Goal: Browse casually

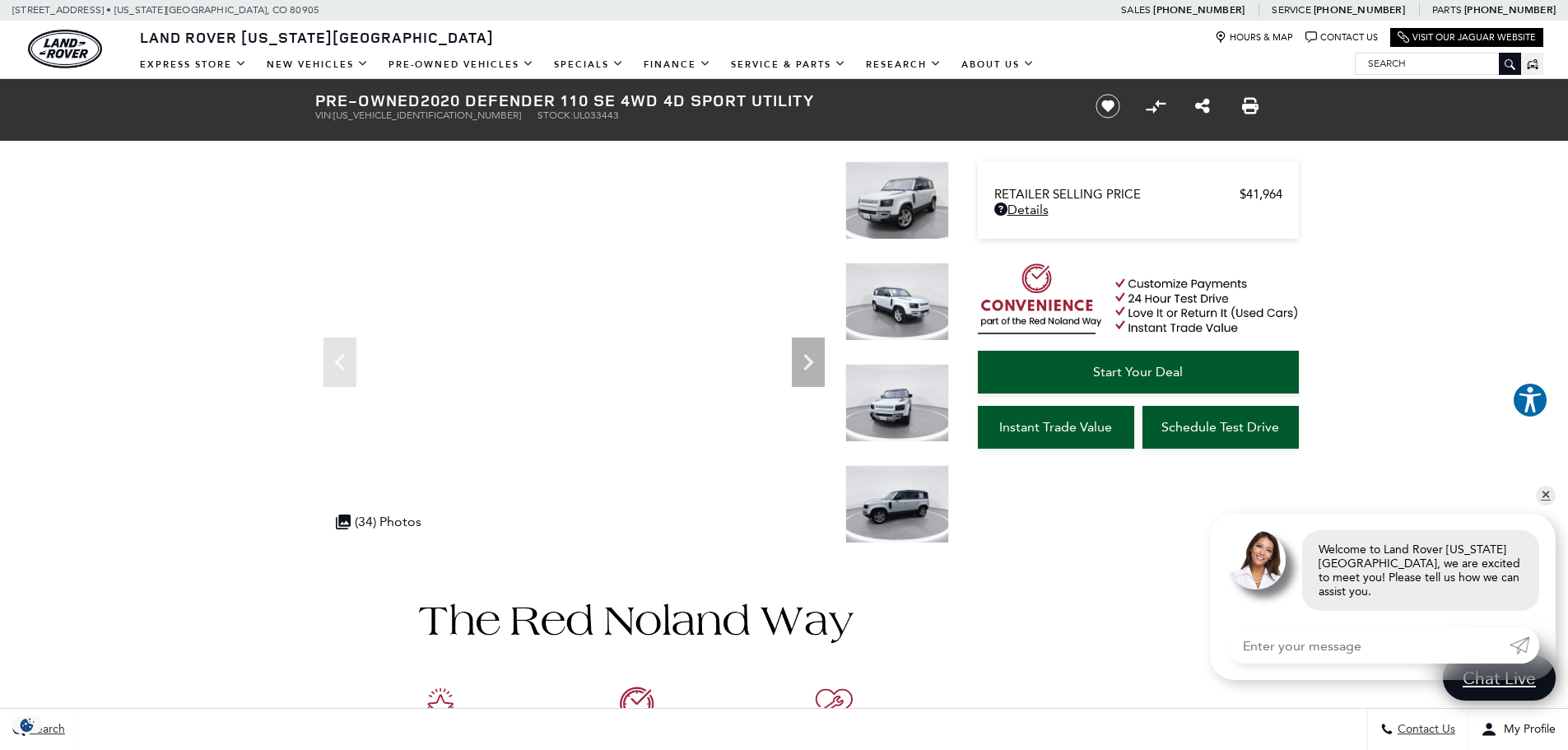
click at [902, 306] on img at bounding box center [897, 301] width 104 height 78
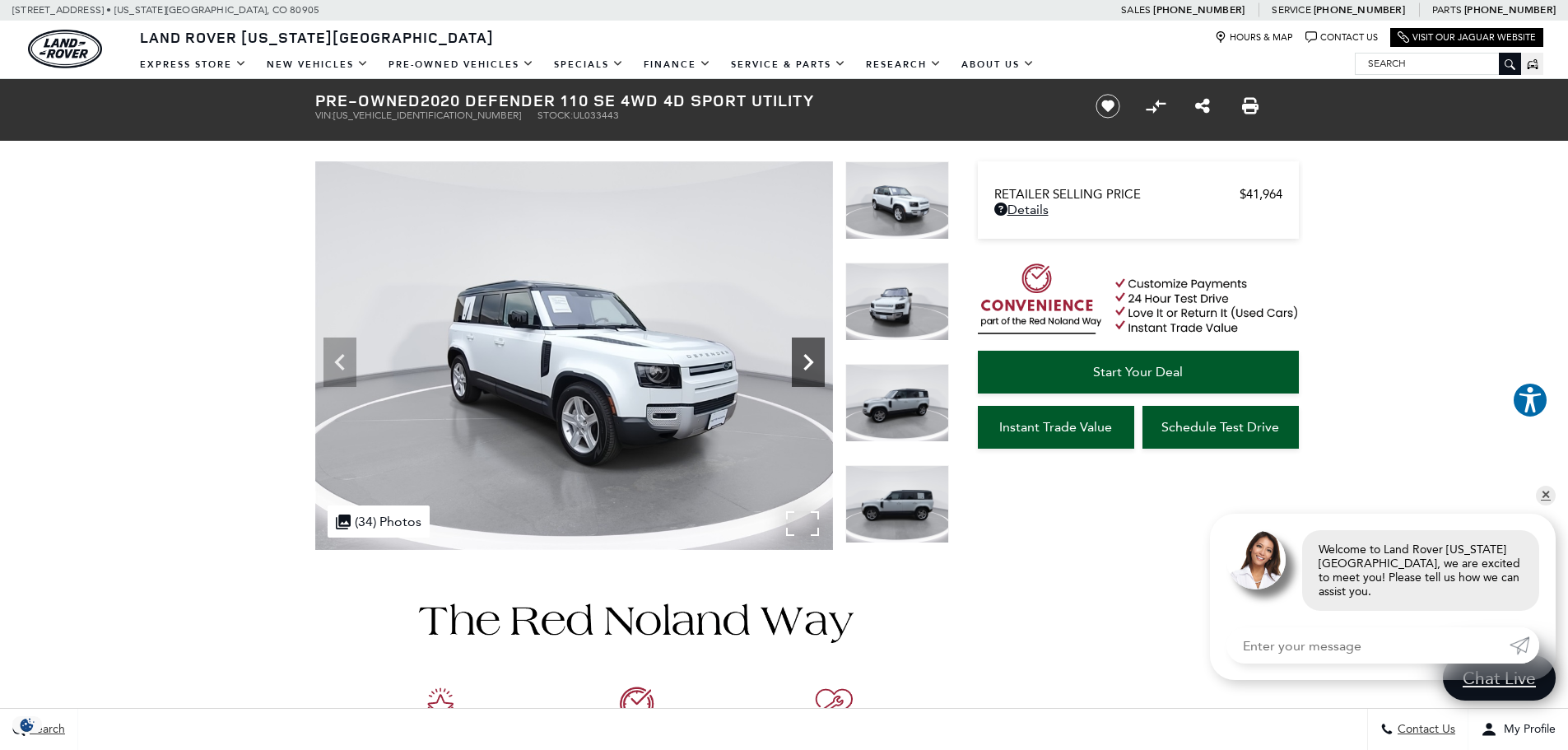
click at [816, 365] on icon "Next" at bounding box center [808, 362] width 33 height 33
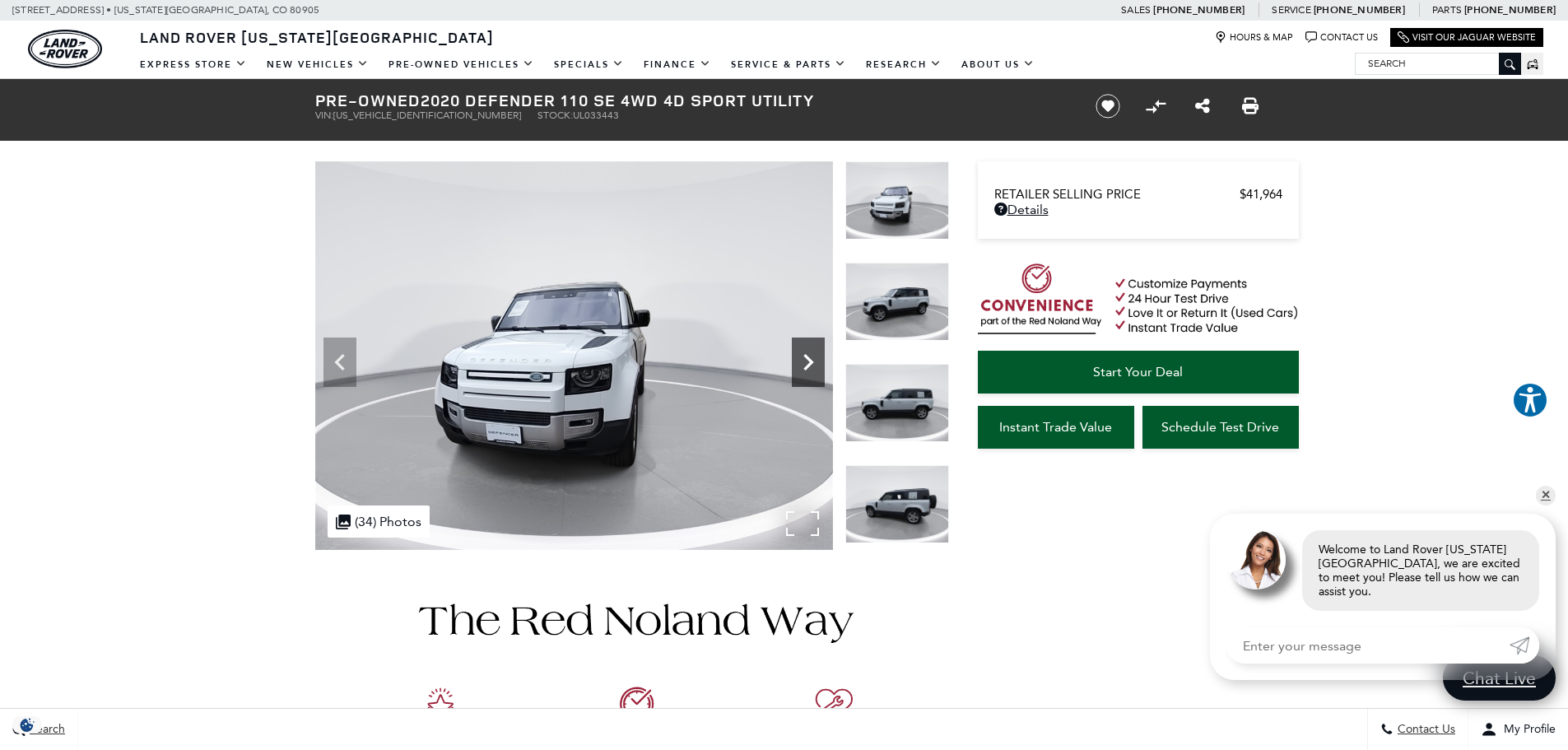
click at [810, 361] on icon "Next" at bounding box center [808, 361] width 10 height 16
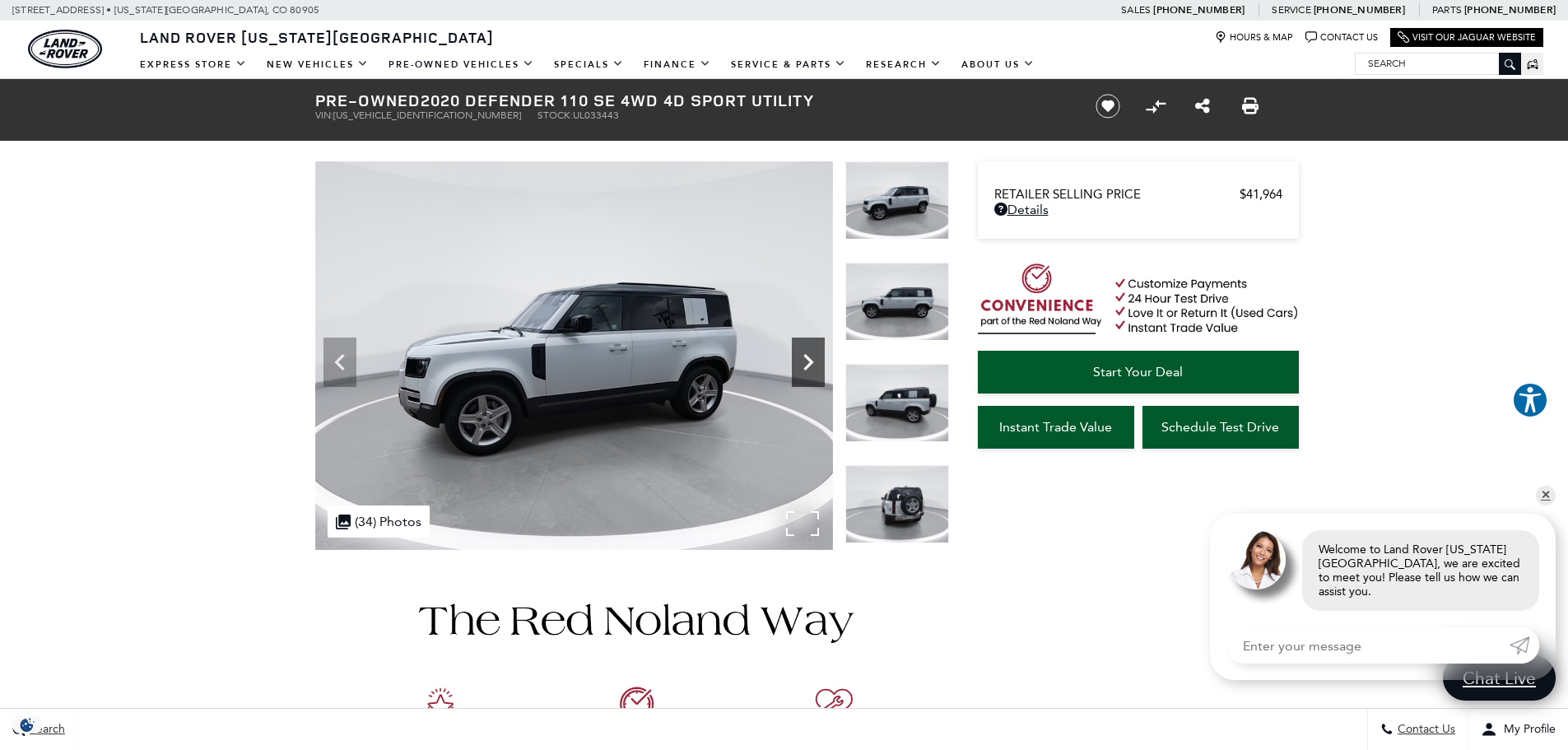
click at [810, 361] on icon "Next" at bounding box center [808, 361] width 10 height 16
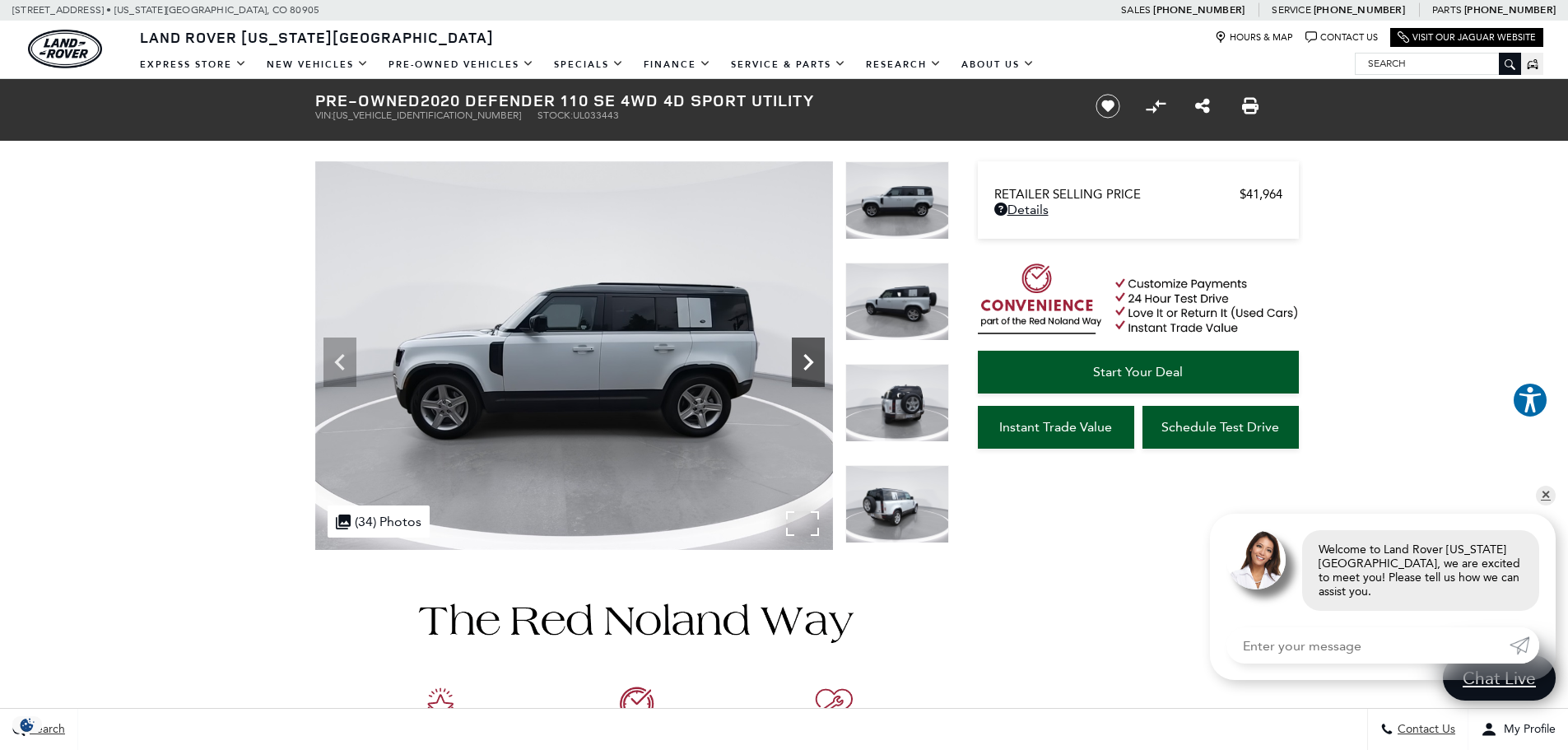
click at [810, 361] on icon "Next" at bounding box center [808, 361] width 10 height 16
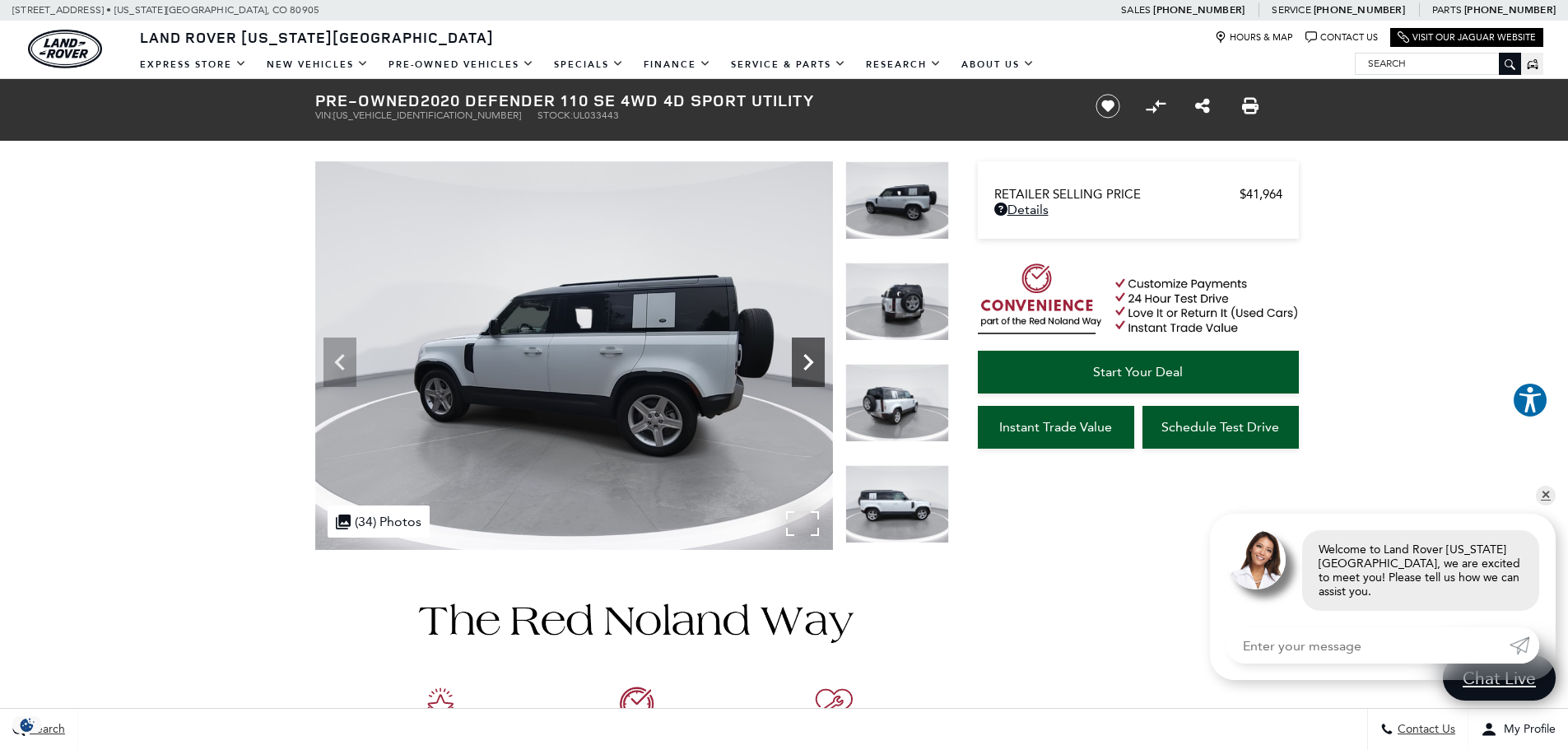
click at [810, 361] on icon "Next" at bounding box center [808, 361] width 10 height 16
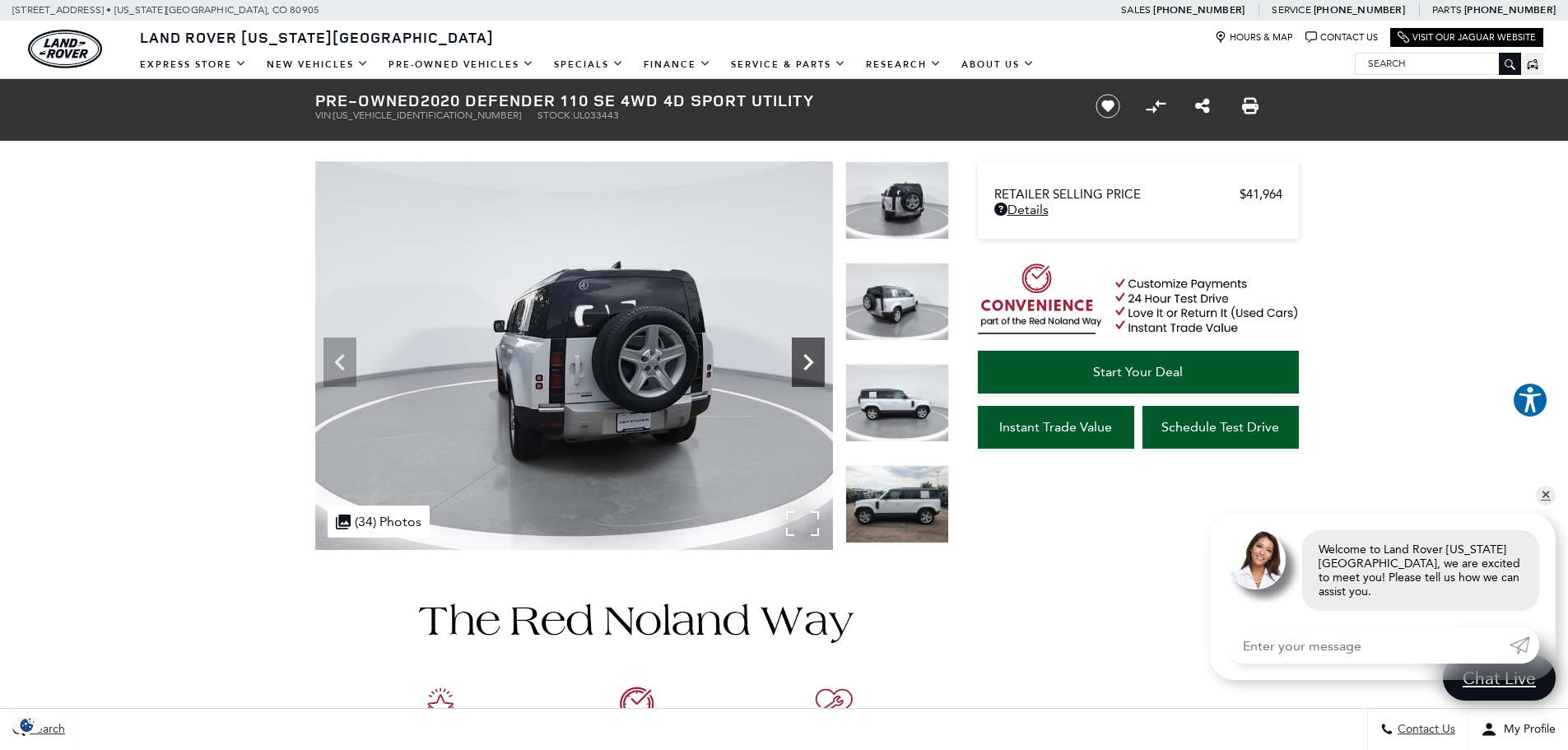
click at [810, 361] on icon "Next" at bounding box center [808, 361] width 10 height 16
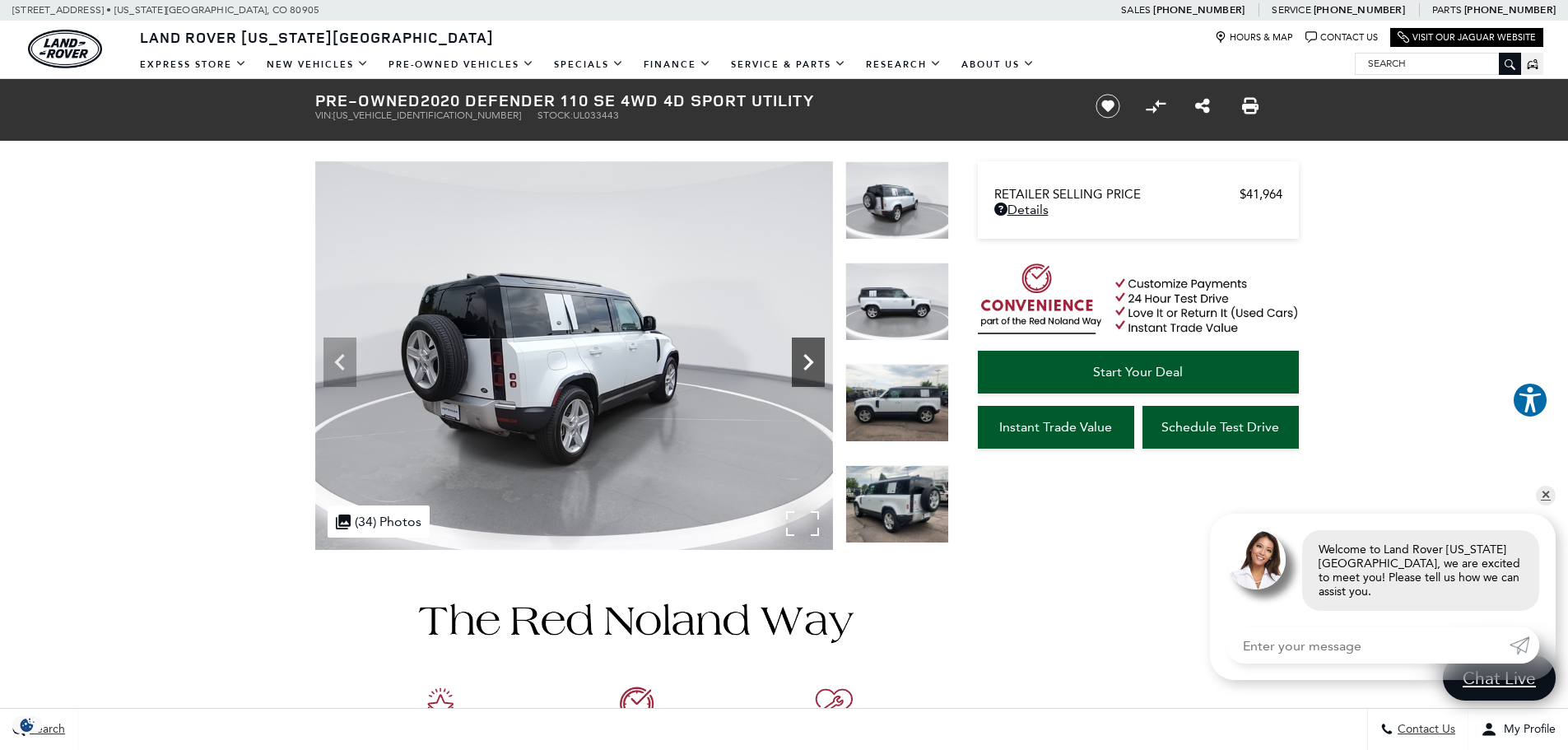
click at [810, 361] on icon "Next" at bounding box center [808, 361] width 10 height 16
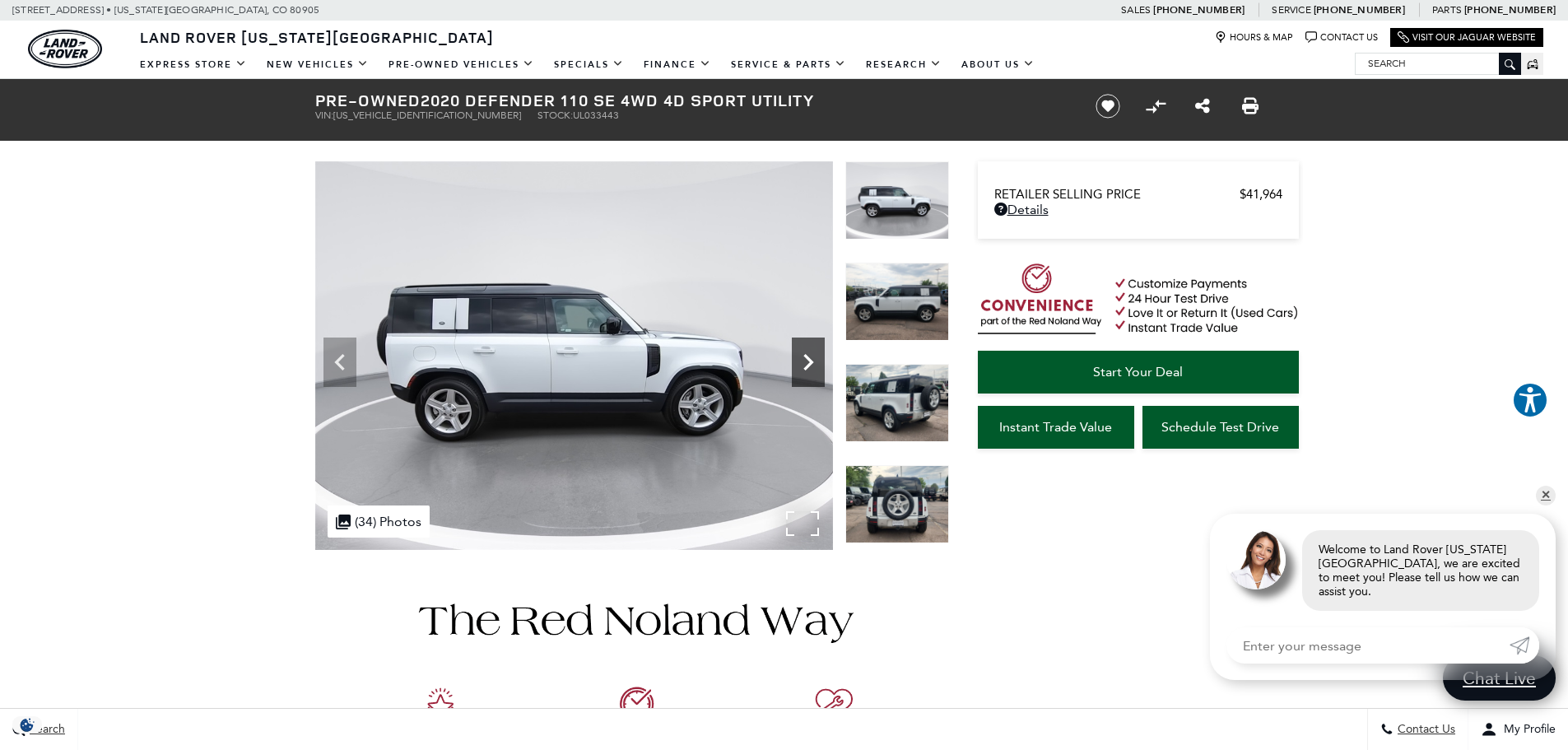
click at [810, 361] on icon "Next" at bounding box center [808, 361] width 10 height 16
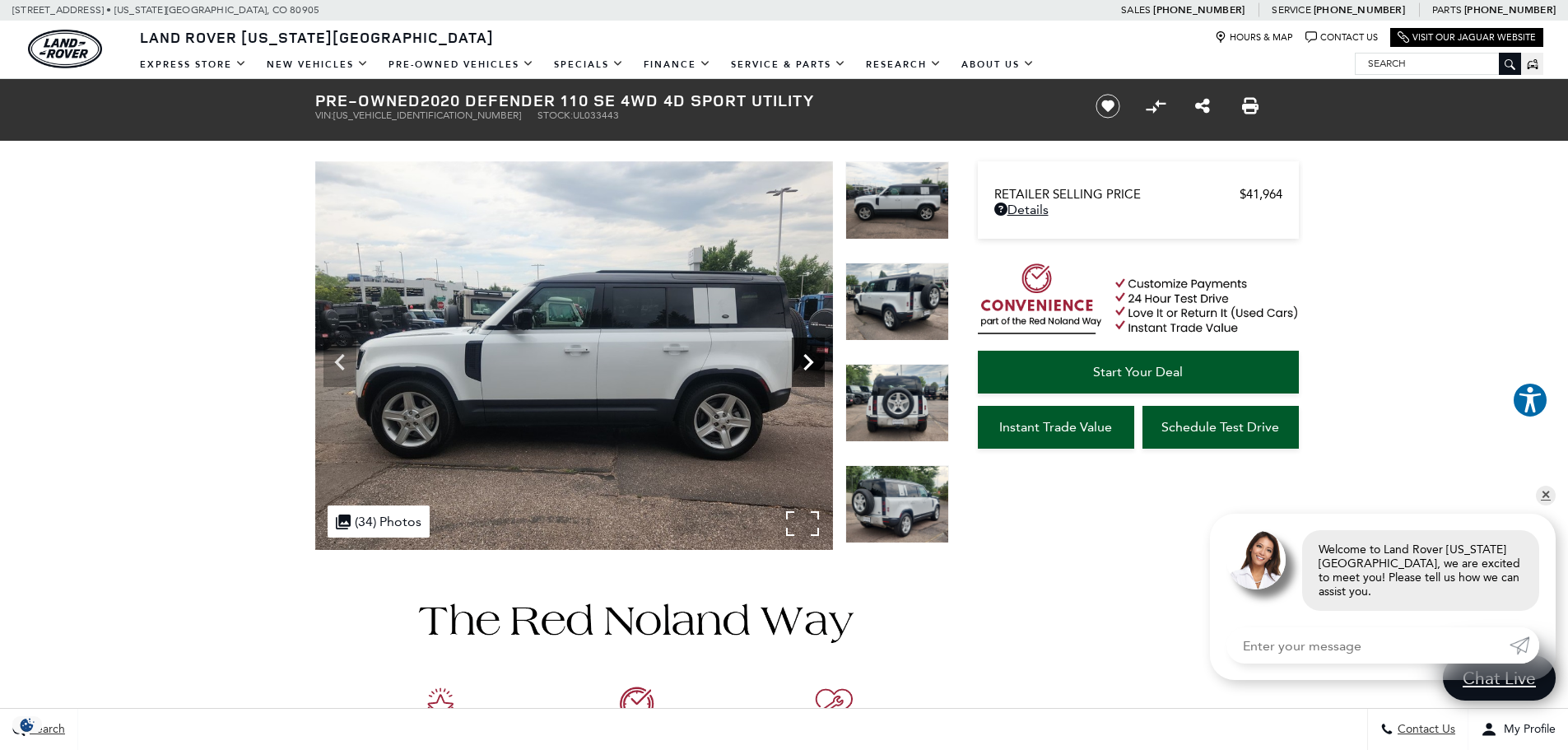
click at [810, 361] on icon "Next" at bounding box center [808, 361] width 10 height 16
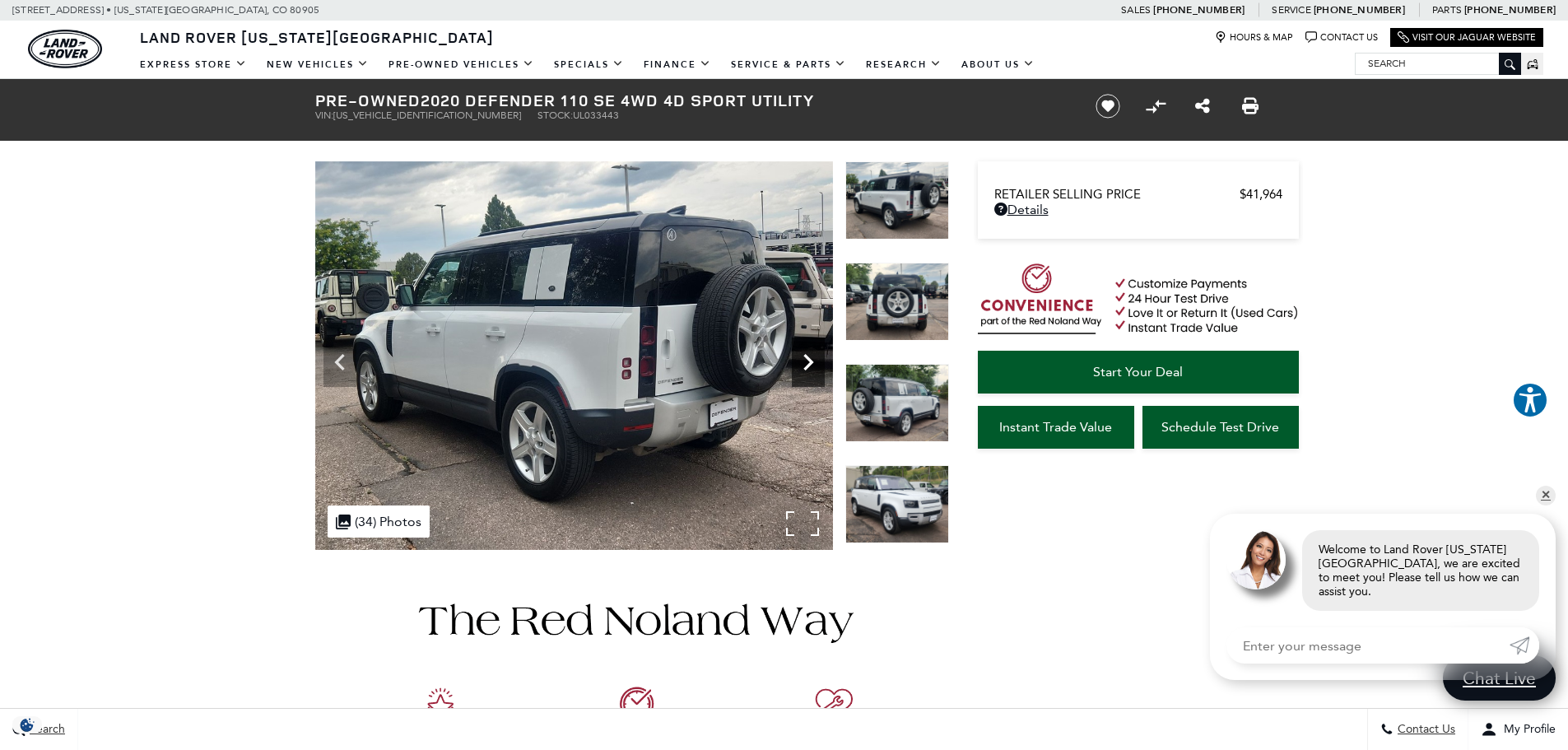
click at [810, 361] on icon "Next" at bounding box center [808, 361] width 10 height 16
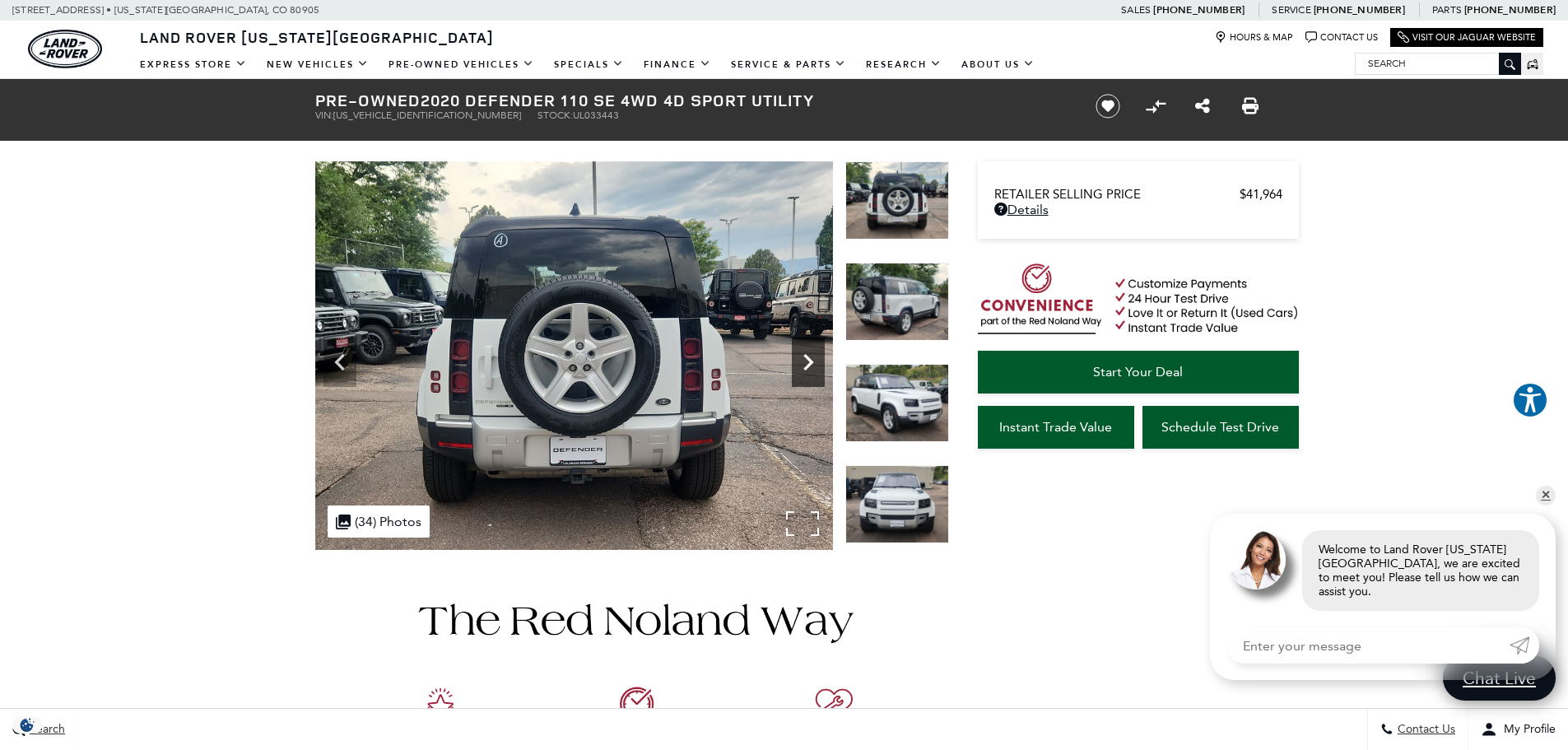
click at [810, 361] on icon "Next" at bounding box center [808, 361] width 10 height 16
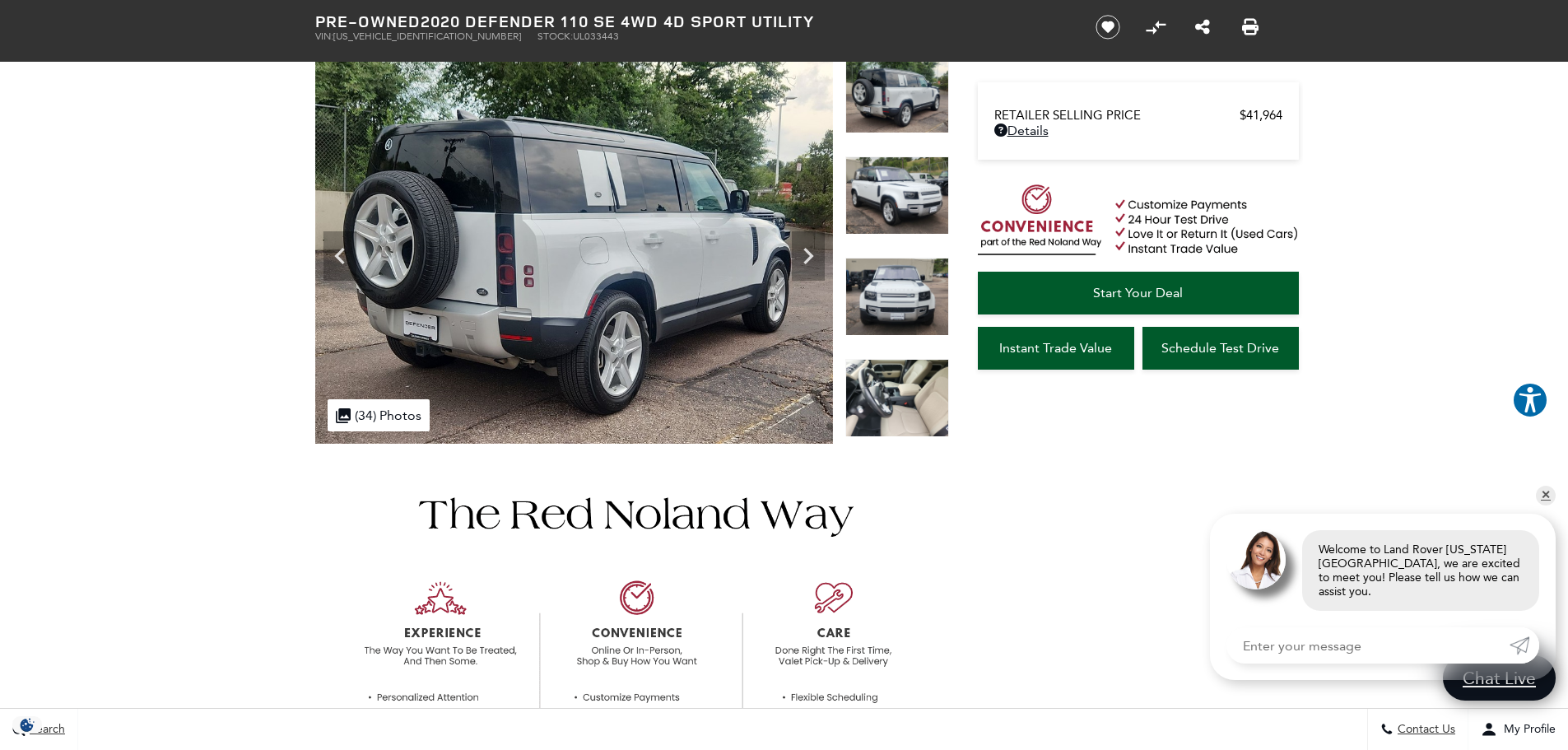
scroll to position [82, 0]
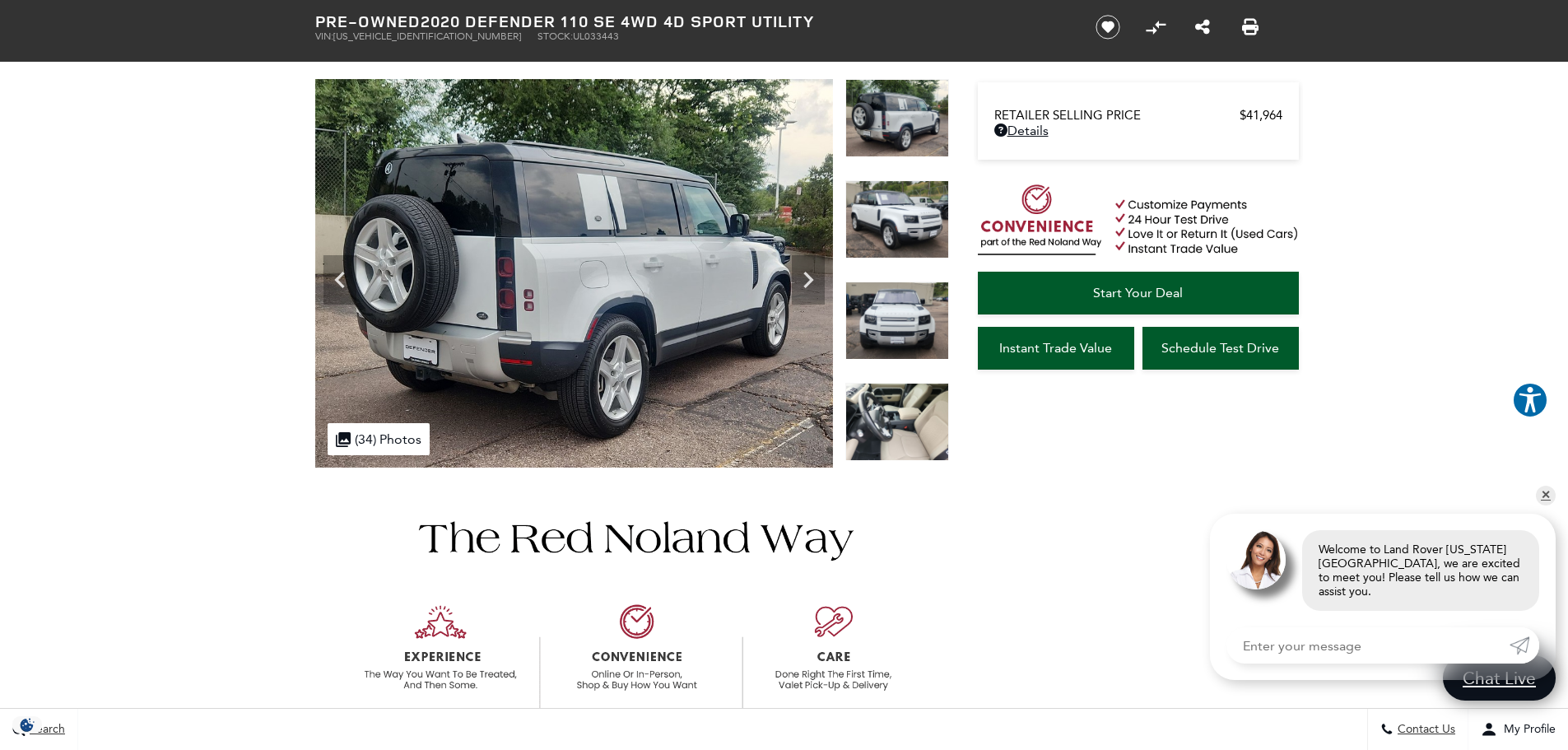
click at [891, 436] on img at bounding box center [897, 422] width 104 height 78
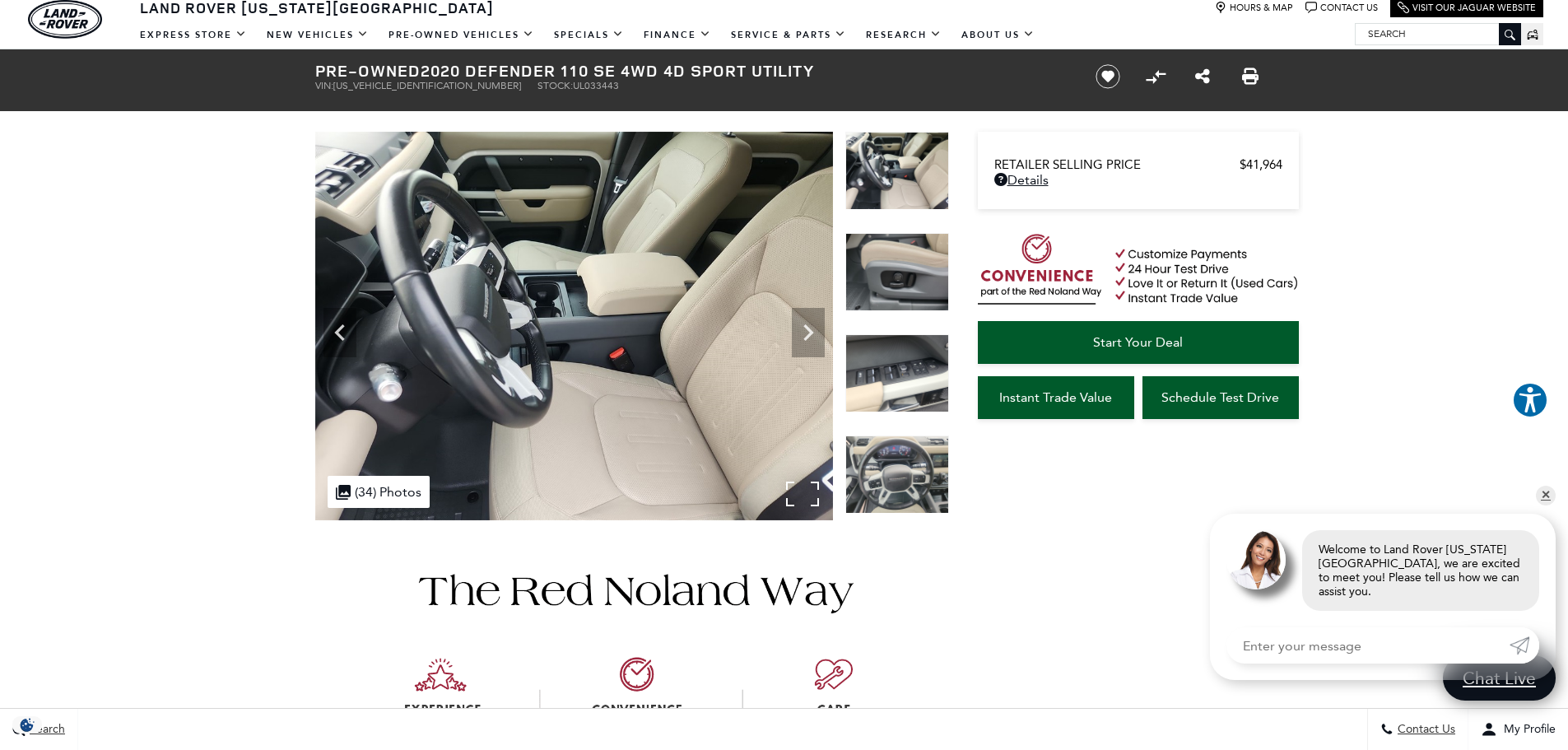
scroll to position [0, 0]
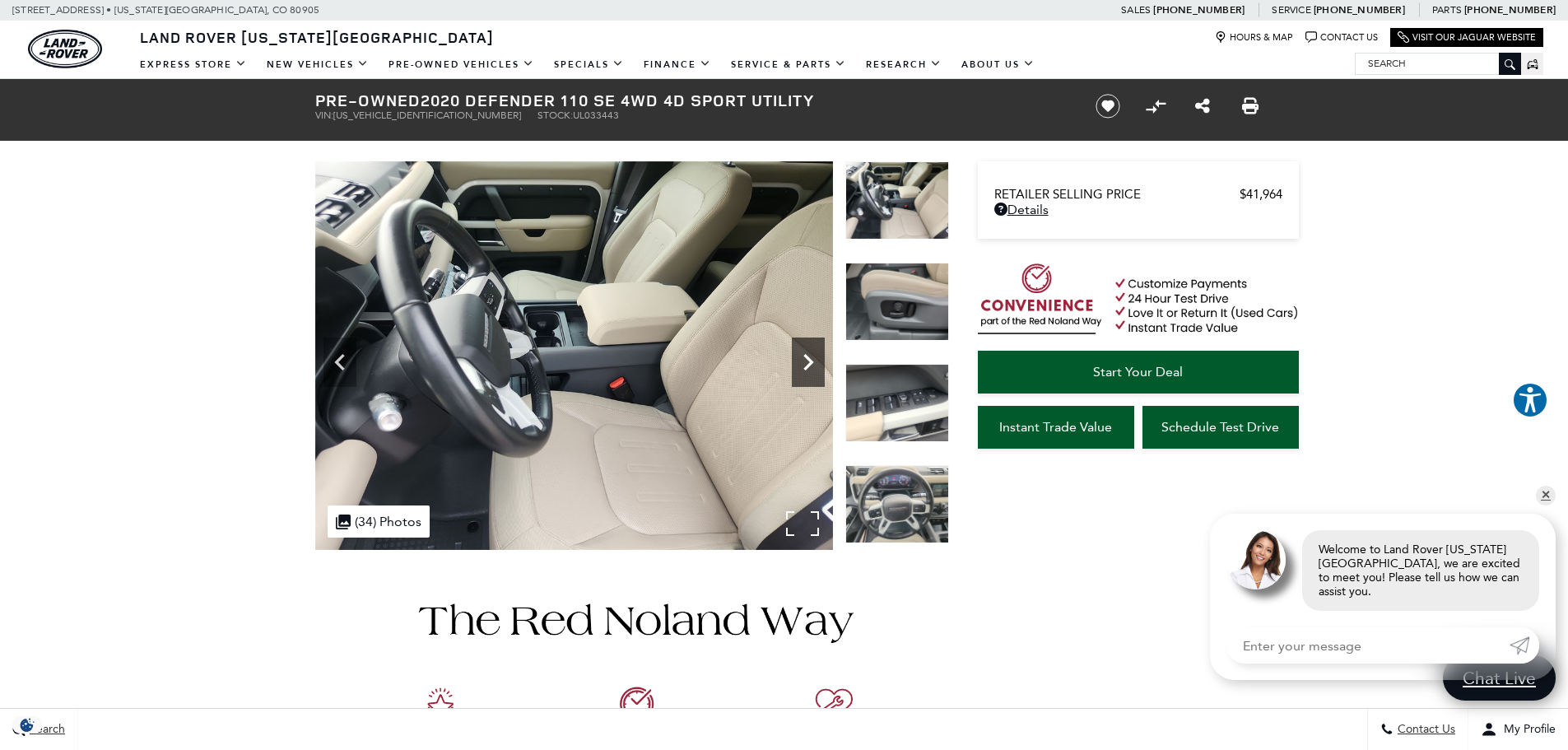
click at [811, 364] on icon "Next" at bounding box center [808, 361] width 10 height 16
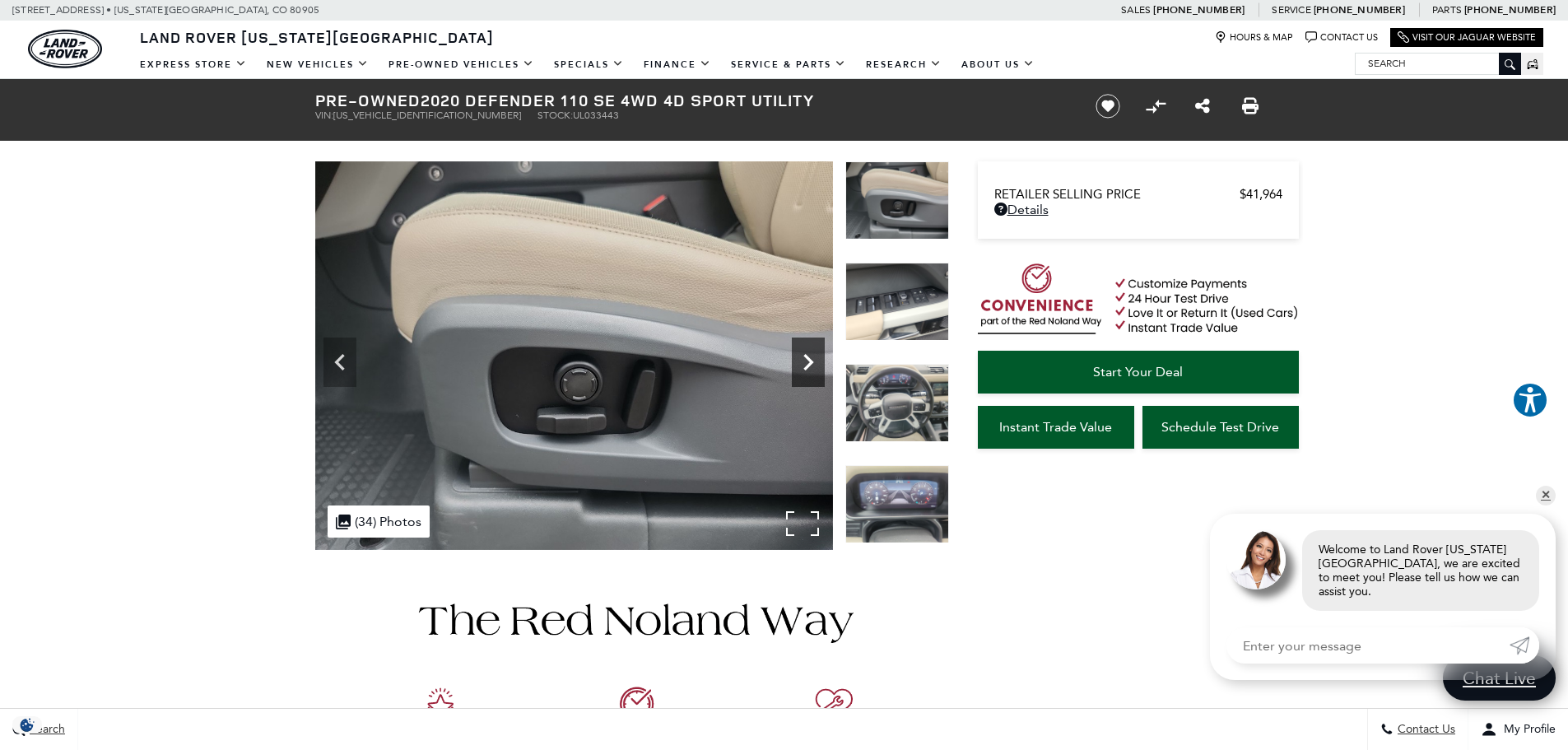
click at [807, 361] on icon "Next" at bounding box center [808, 362] width 33 height 33
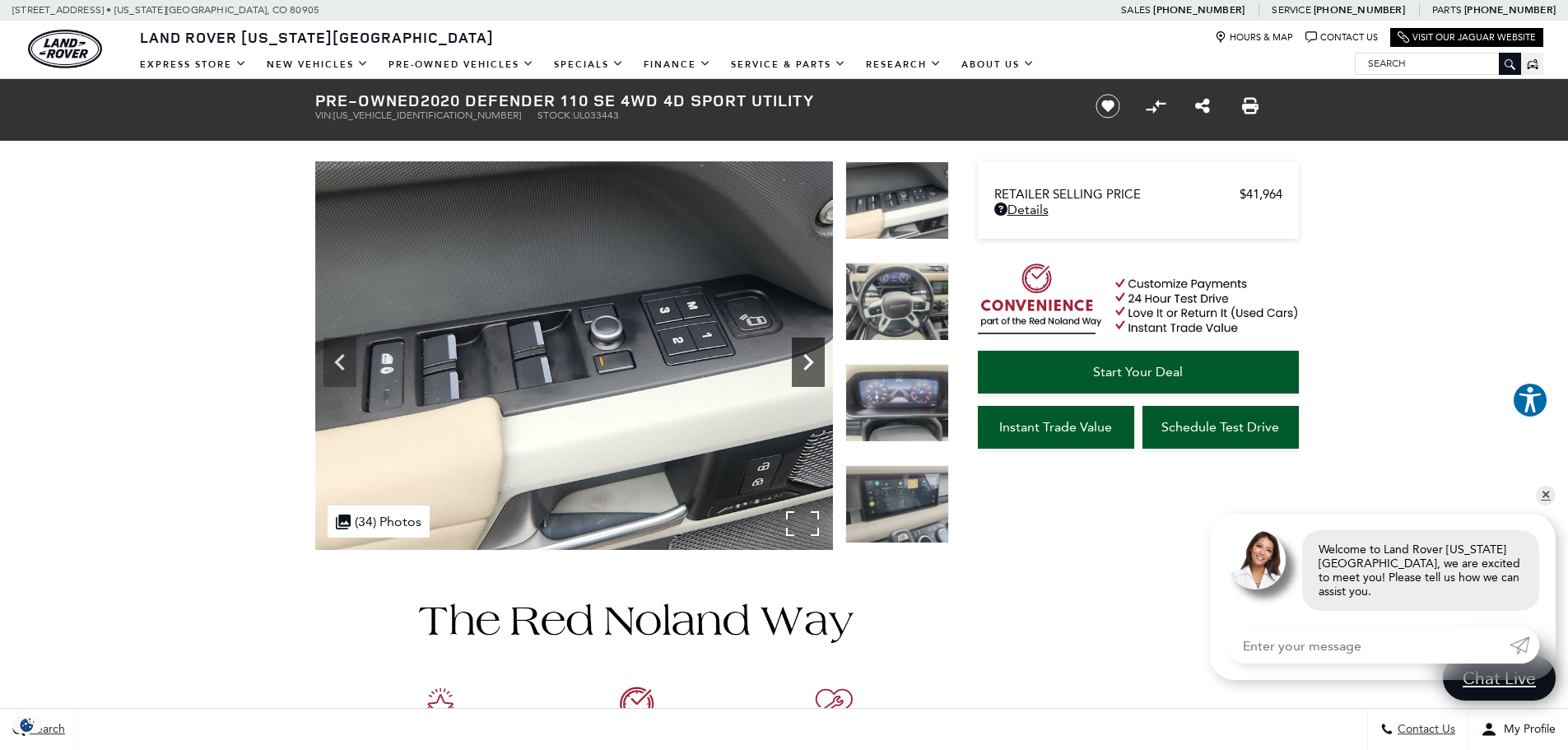
click at [807, 361] on icon "Next" at bounding box center [808, 362] width 33 height 33
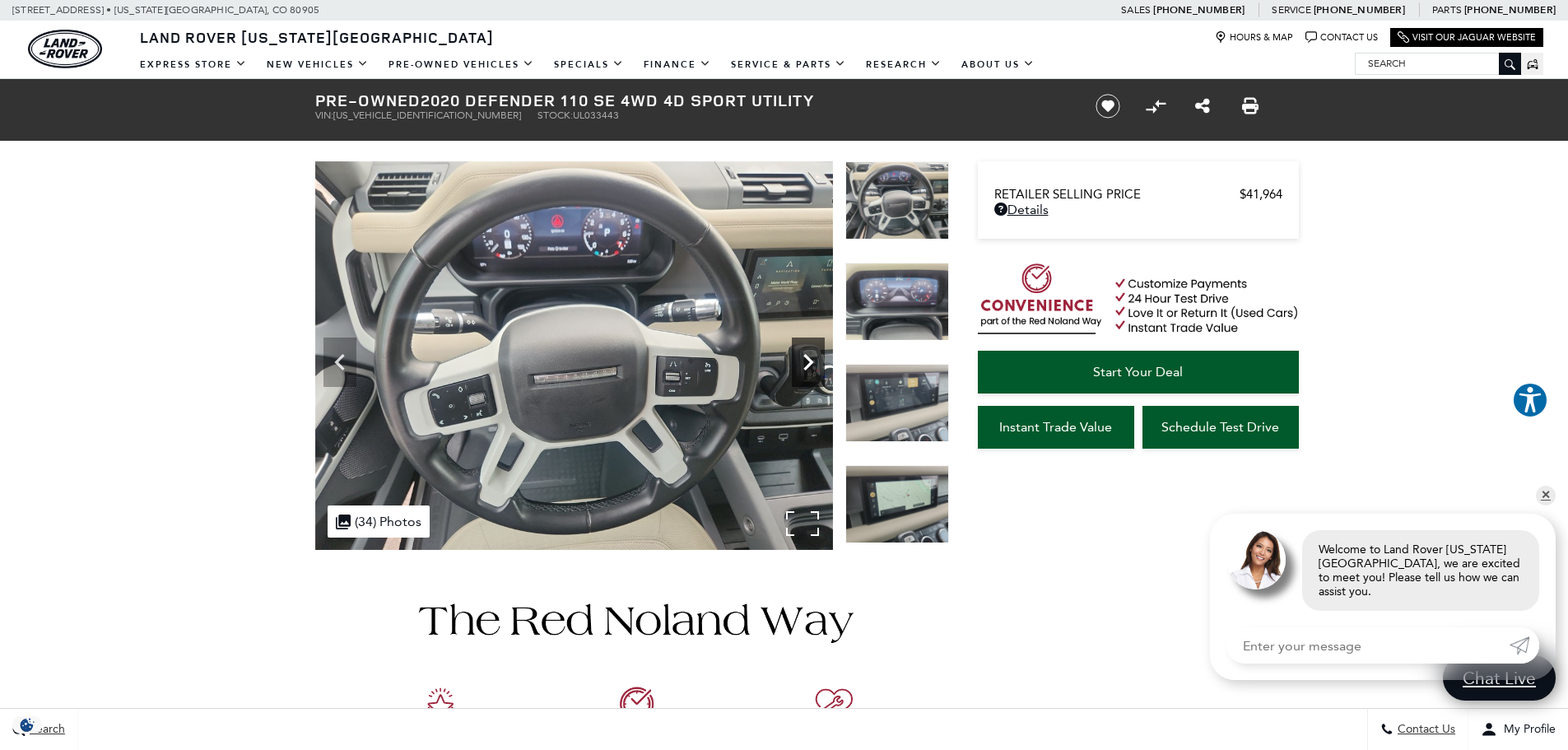
click at [807, 361] on icon "Next" at bounding box center [808, 362] width 33 height 33
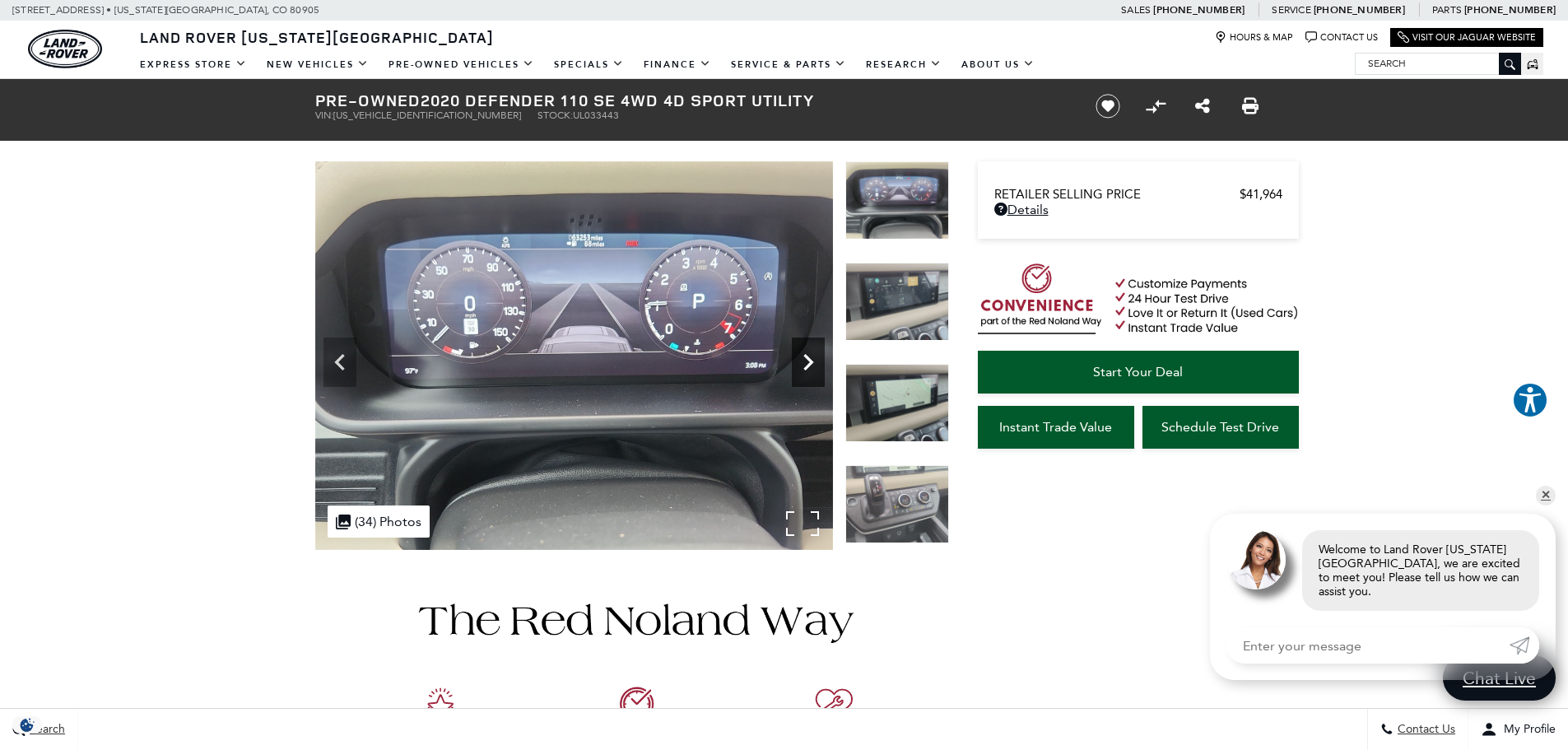
click at [807, 361] on icon "Next" at bounding box center [808, 362] width 33 height 33
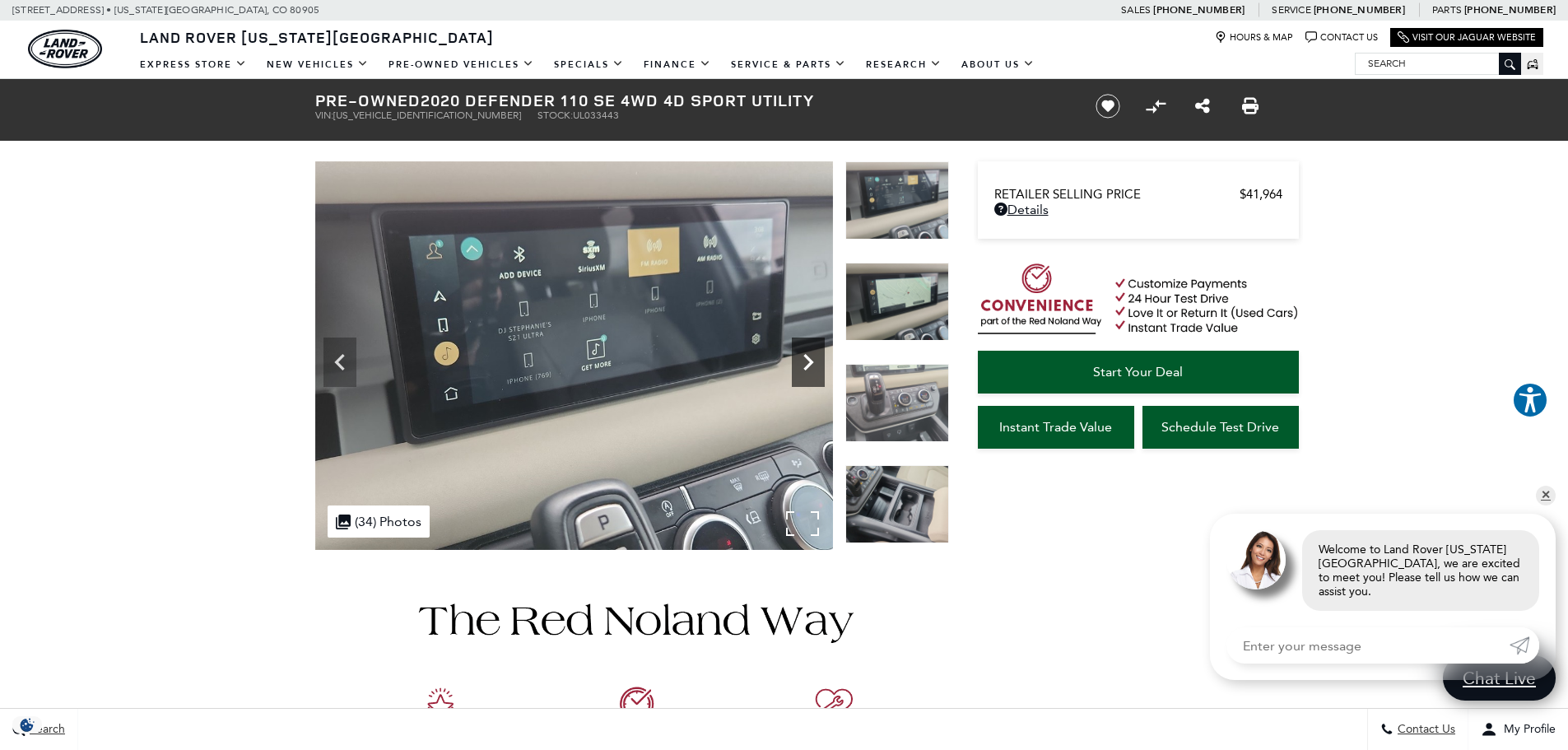
click at [807, 361] on icon "Next" at bounding box center [808, 362] width 33 height 33
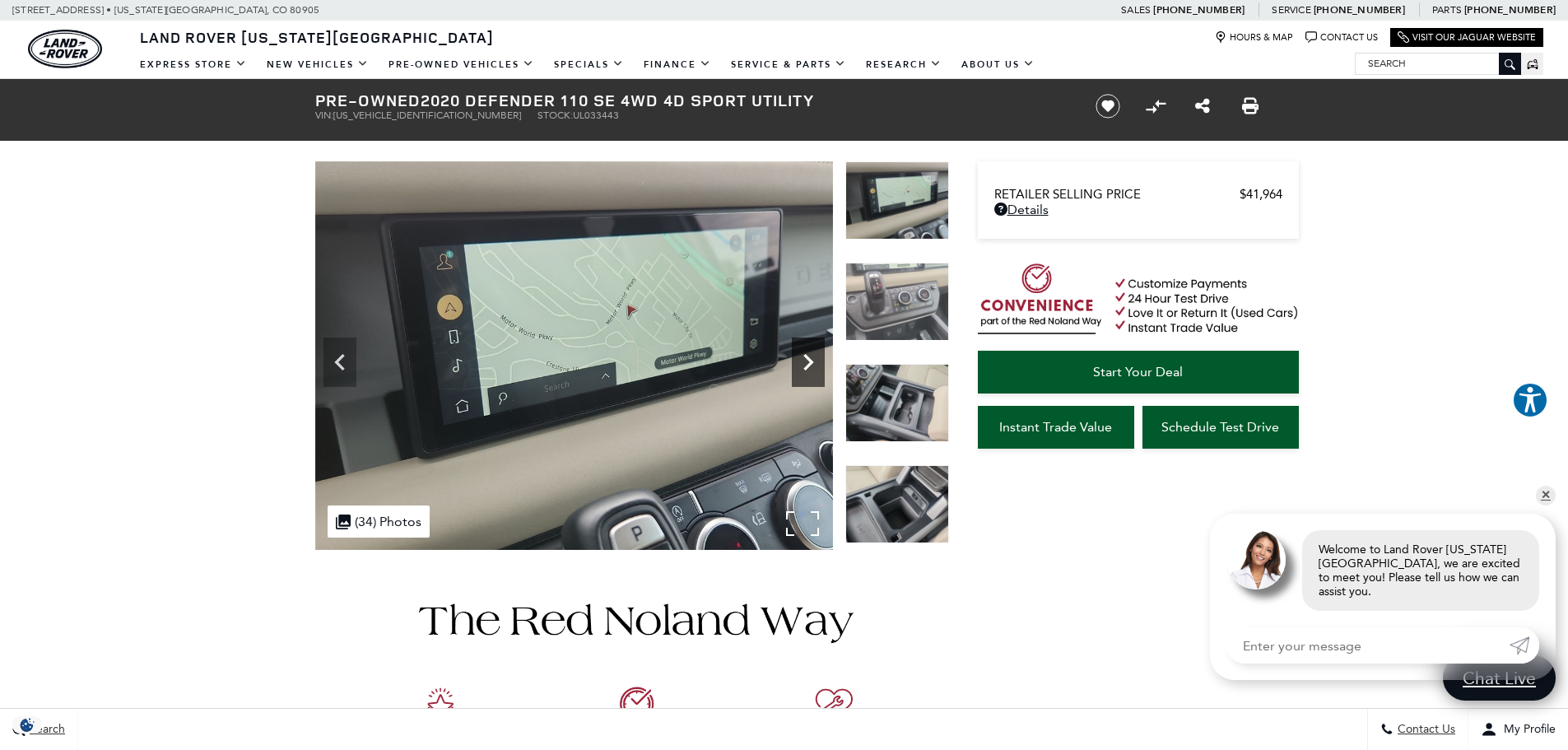
click at [807, 361] on icon "Next" at bounding box center [808, 362] width 33 height 33
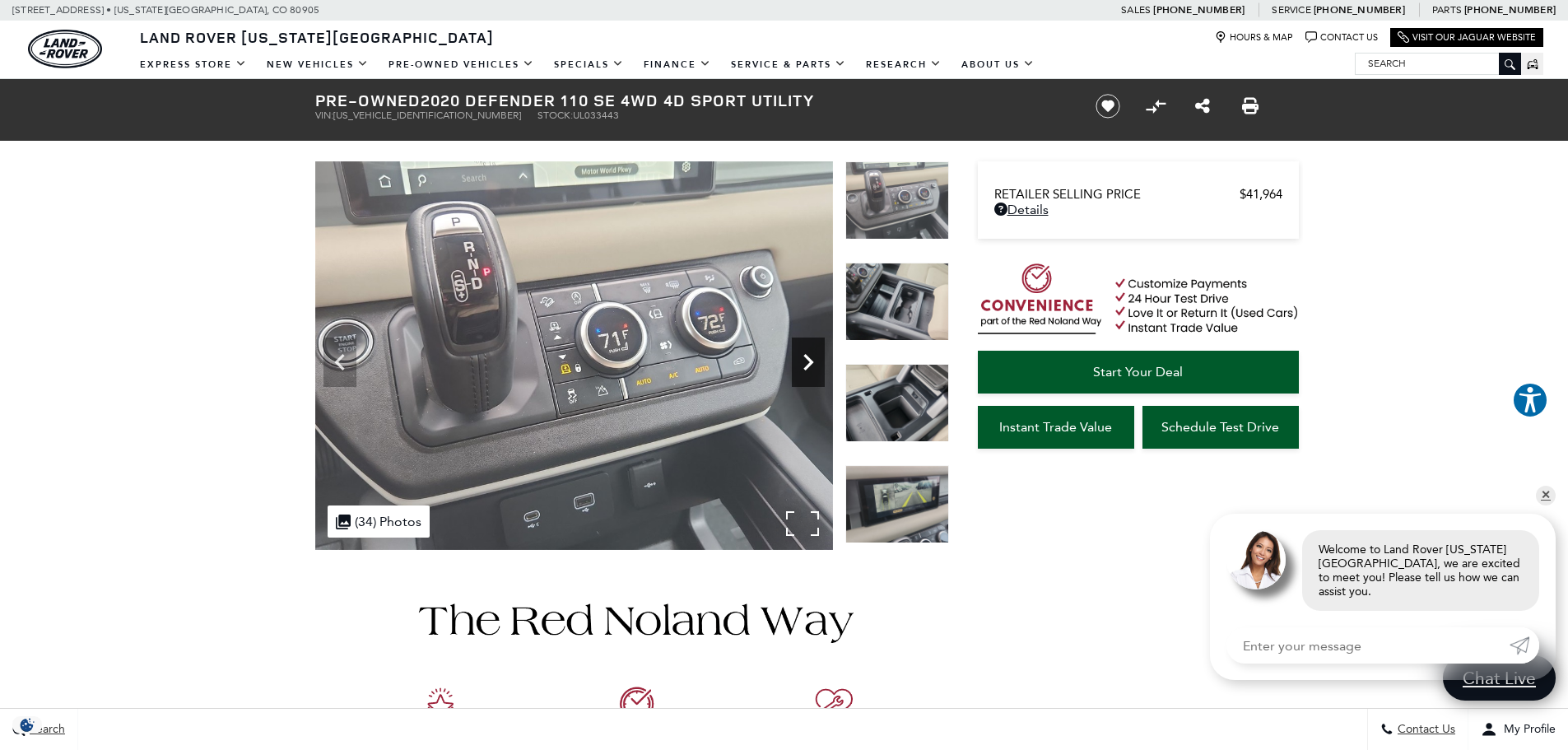
click at [808, 366] on icon "Next" at bounding box center [808, 361] width 10 height 16
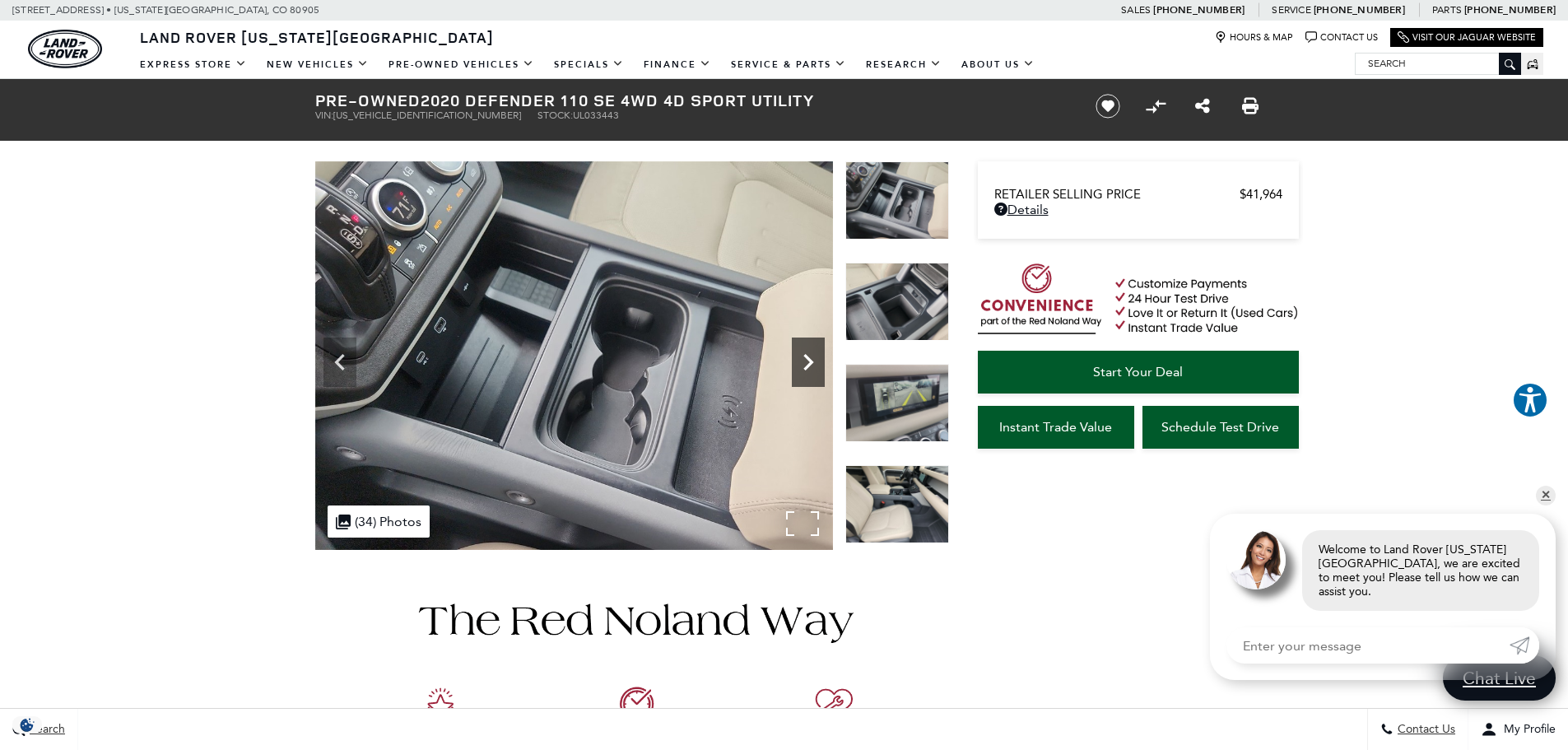
click at [808, 366] on icon "Next" at bounding box center [808, 361] width 10 height 16
